Goal: Information Seeking & Learning: Compare options

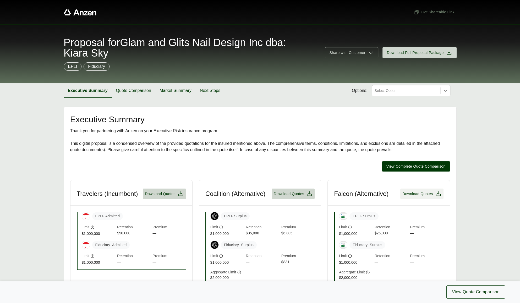
click at [424, 194] on span "Download Quotes" at bounding box center [417, 194] width 31 height 6
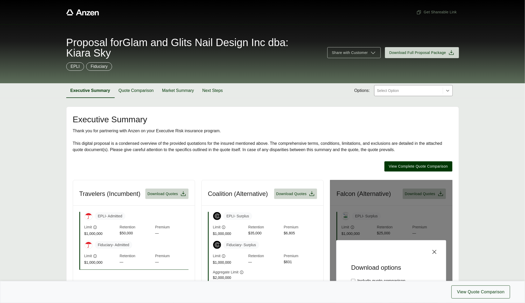
click at [433, 255] on icon at bounding box center [434, 252] width 6 height 6
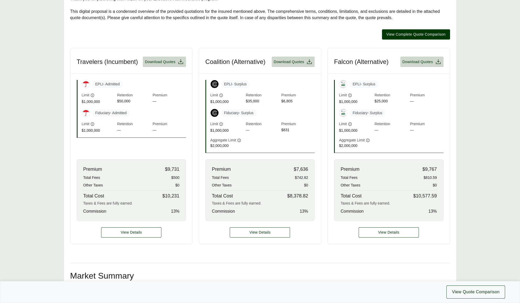
scroll to position [134, 0]
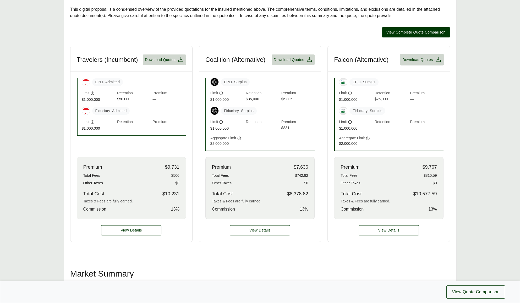
click at [424, 64] on button "Download Quotes" at bounding box center [421, 59] width 43 height 10
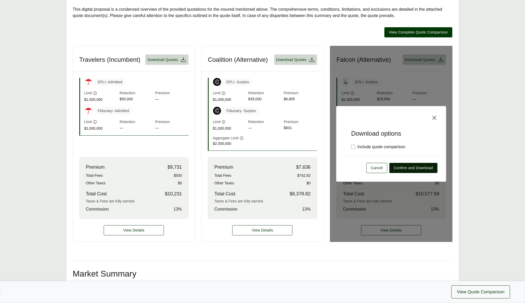
click at [411, 171] on span "Confirm and Download" at bounding box center [413, 168] width 39 height 6
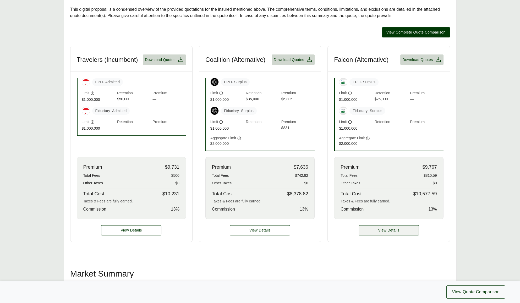
click at [378, 233] on span "View Details" at bounding box center [388, 231] width 21 height 6
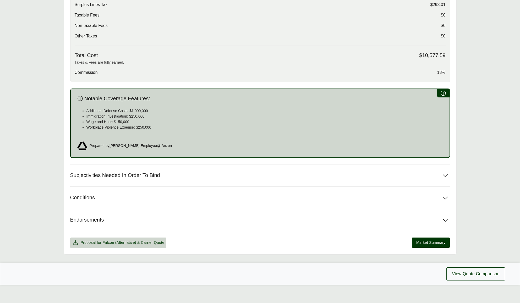
scroll to position [238, 0]
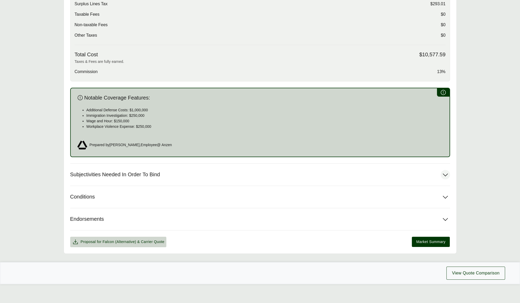
click at [191, 172] on button "Subjectivities Needed In Order To Bind" at bounding box center [260, 175] width 380 height 22
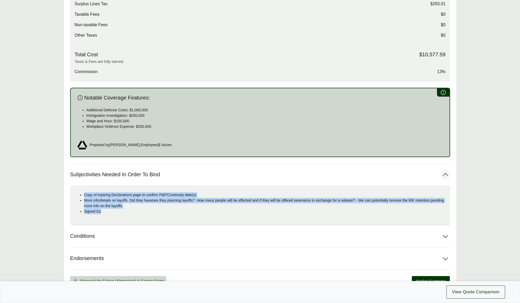
drag, startPoint x: 84, startPoint y: 194, endPoint x: 103, endPoint y: 211, distance: 25.2
click at [103, 211] on ul "Copy of expiring Declarations page to confirm P&P/Continuity date(s) More info/…" at bounding box center [260, 203] width 371 height 22
copy ul "Copy of expiring Declarations page to confirm P&P/Continuity date(s) More info/…"
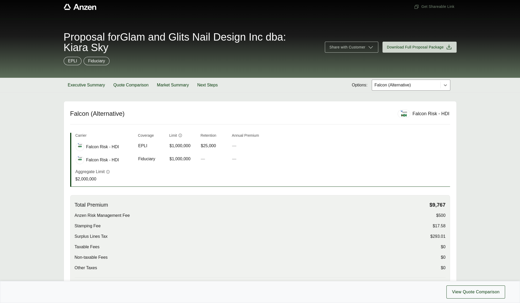
scroll to position [0, 0]
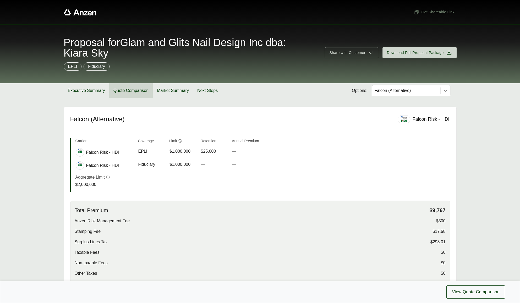
click at [136, 92] on button "Quote Comparison" at bounding box center [130, 90] width 43 height 15
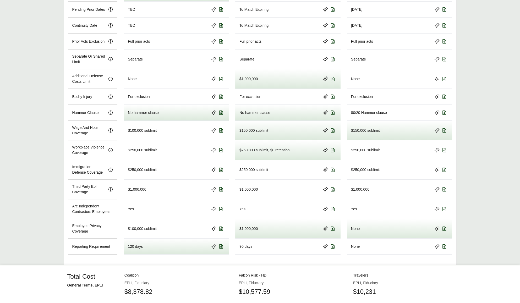
scroll to position [404, 0]
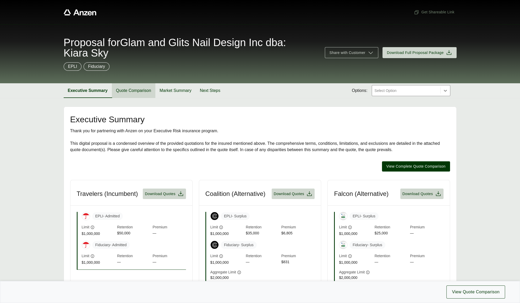
click at [134, 89] on button "Quote Comparison" at bounding box center [133, 90] width 43 height 15
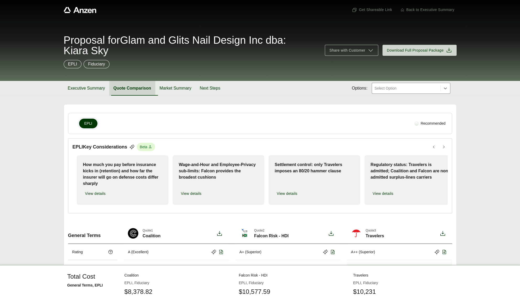
click at [140, 87] on button "Quote Comparison" at bounding box center [132, 88] width 46 height 15
